Goal: Task Accomplishment & Management: Manage account settings

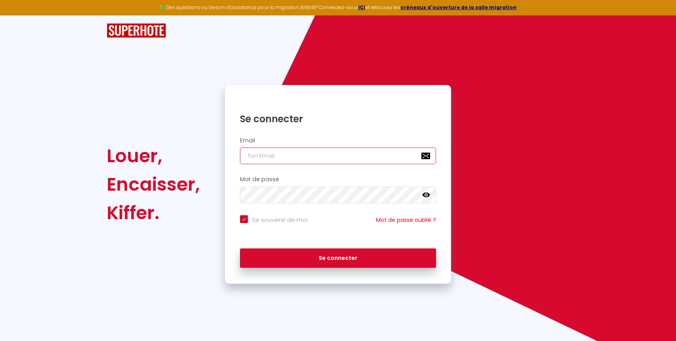
click at [264, 155] on input "email" at bounding box center [338, 155] width 196 height 17
type input "[EMAIL_ADDRESS][DOMAIN_NAME]"
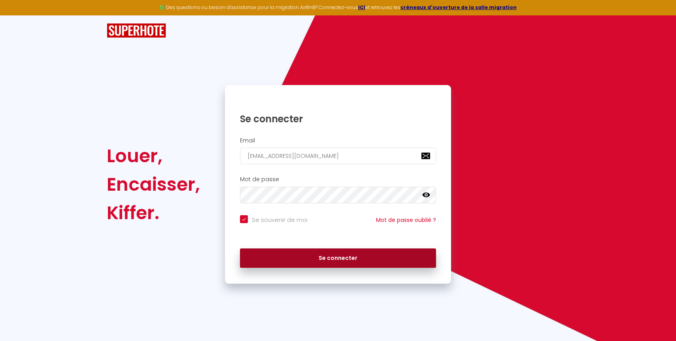
click at [307, 262] on button "Se connecter" at bounding box center [338, 258] width 196 height 20
checkbox input "true"
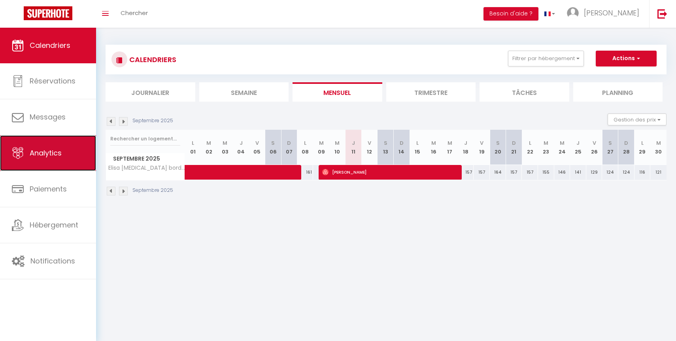
click at [42, 156] on span "Analytics" at bounding box center [46, 153] width 32 height 10
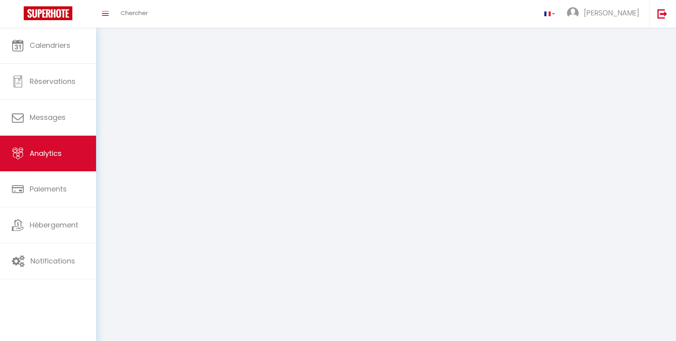
select select "2025"
select select "9"
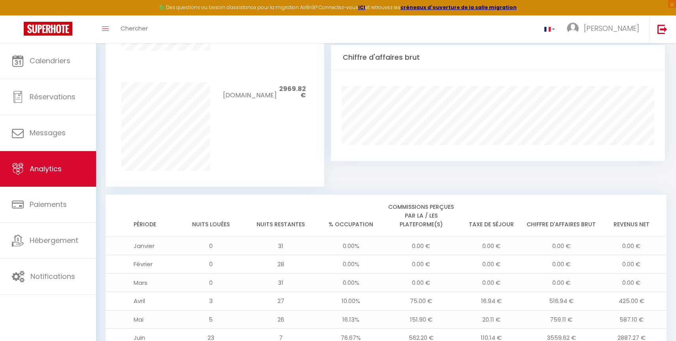
scroll to position [647, 0]
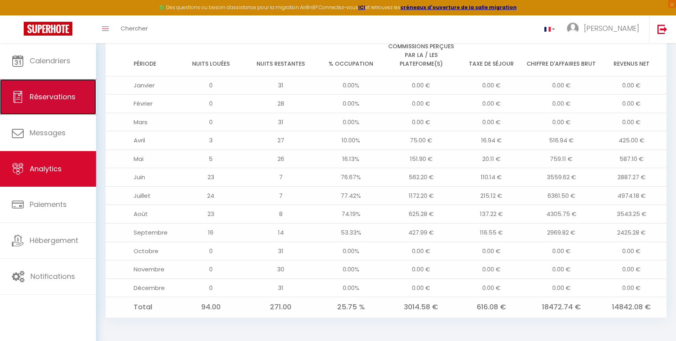
click at [41, 97] on span "Réservations" at bounding box center [53, 97] width 46 height 10
select select "not_cancelled"
